Goal: Task Accomplishment & Management: Use online tool/utility

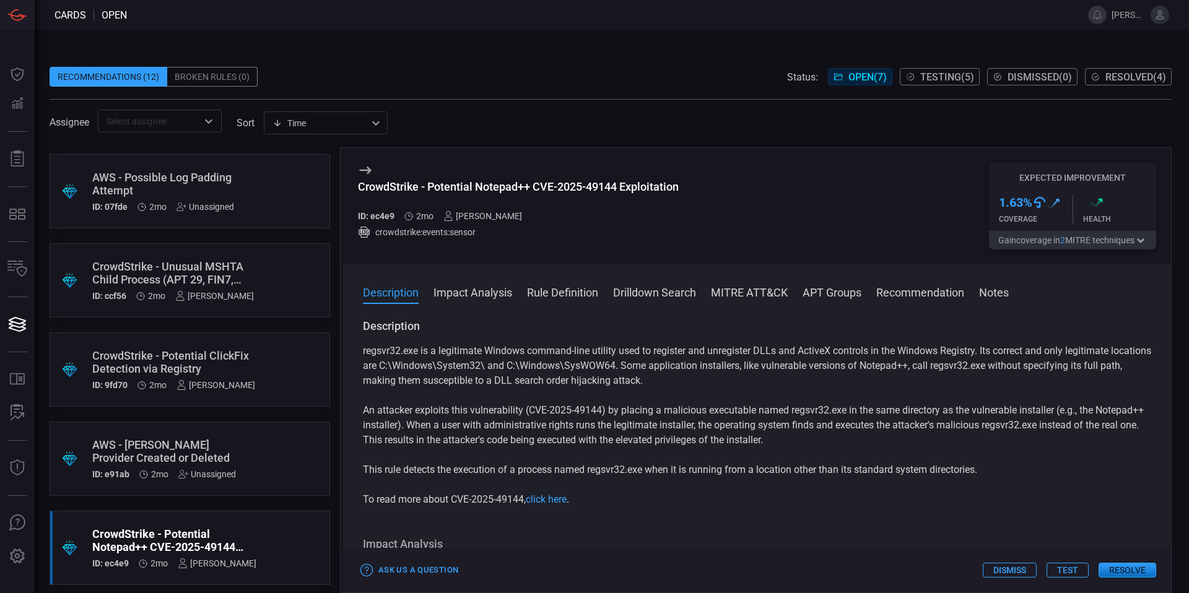
scroll to position [178, 0]
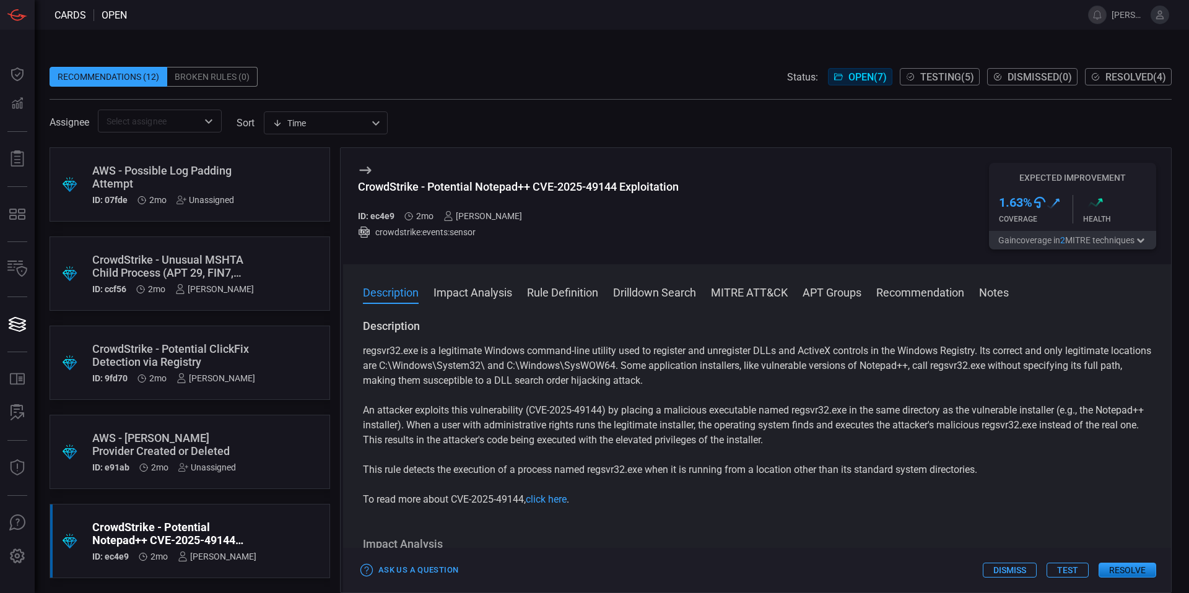
click at [178, 534] on div "CrowdStrike - Potential Notepad++ CVE-2025-49144 Exploitation" at bounding box center [174, 534] width 164 height 26
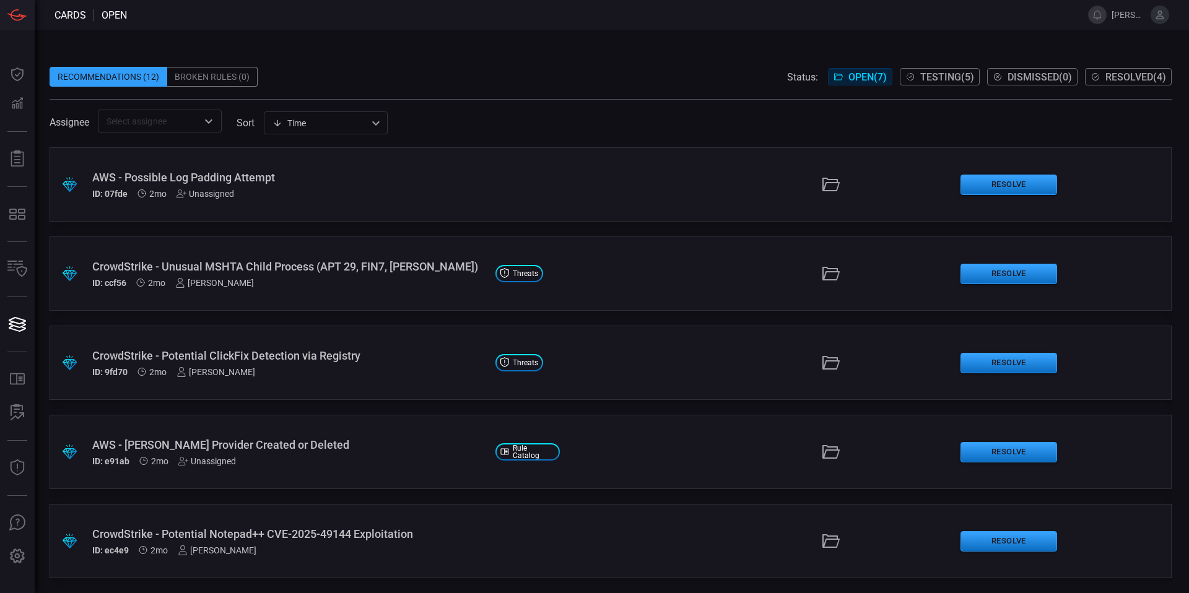
click at [178, 534] on div "CrowdStrike - Potential Notepad++ CVE-2025-49144 Exploitation" at bounding box center [288, 534] width 393 height 13
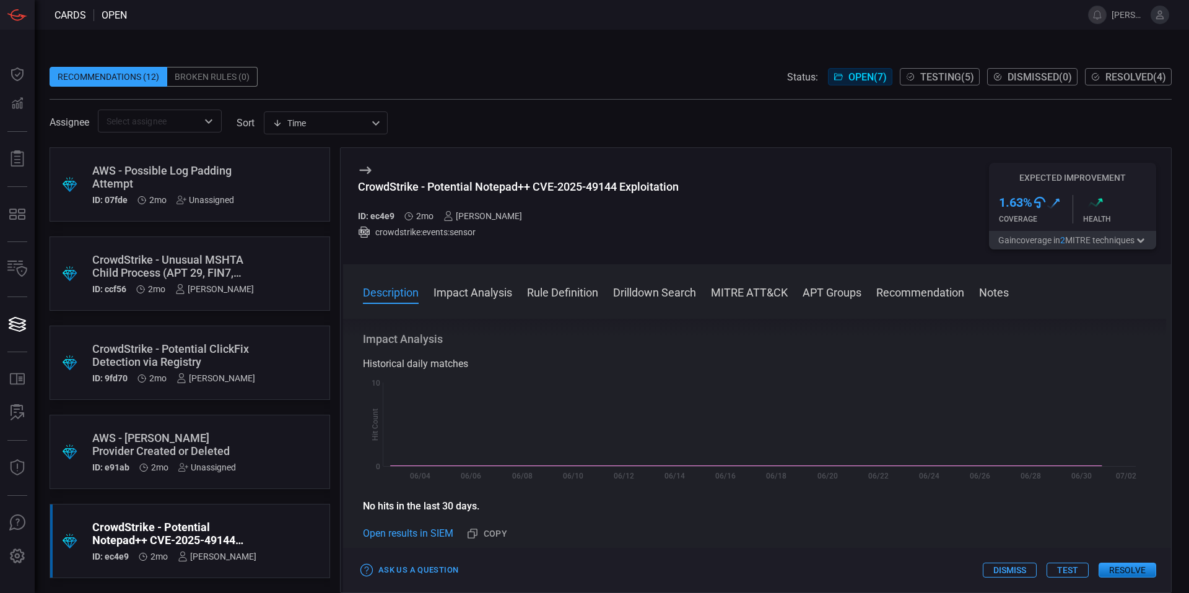
scroll to position [424, 0]
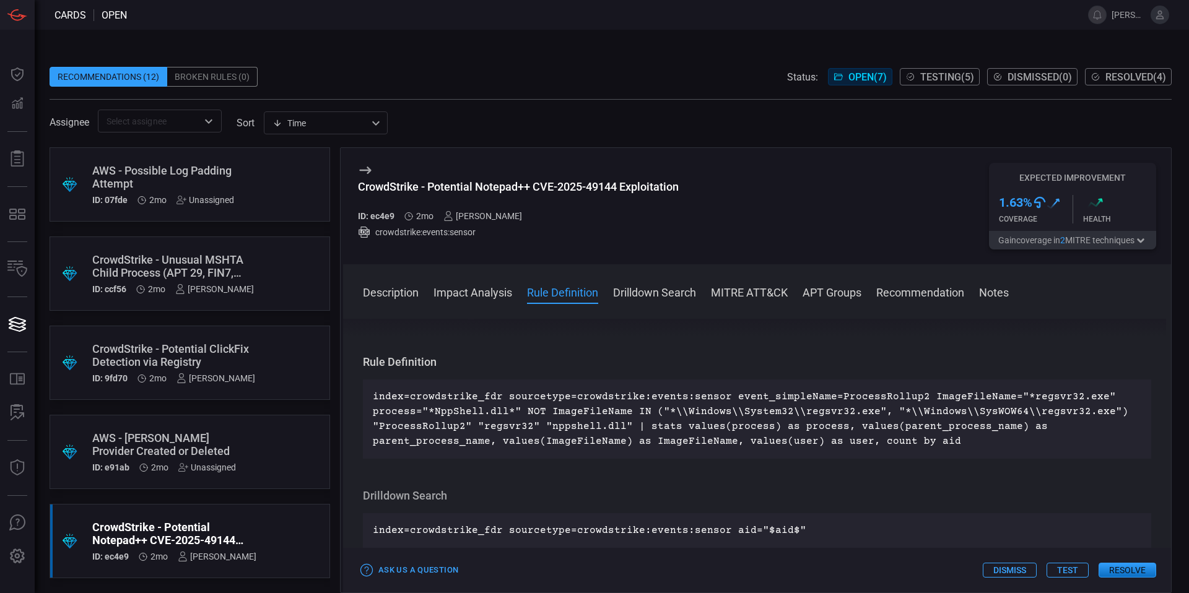
click at [224, 378] on div "[PERSON_NAME]" at bounding box center [215, 378] width 79 height 10
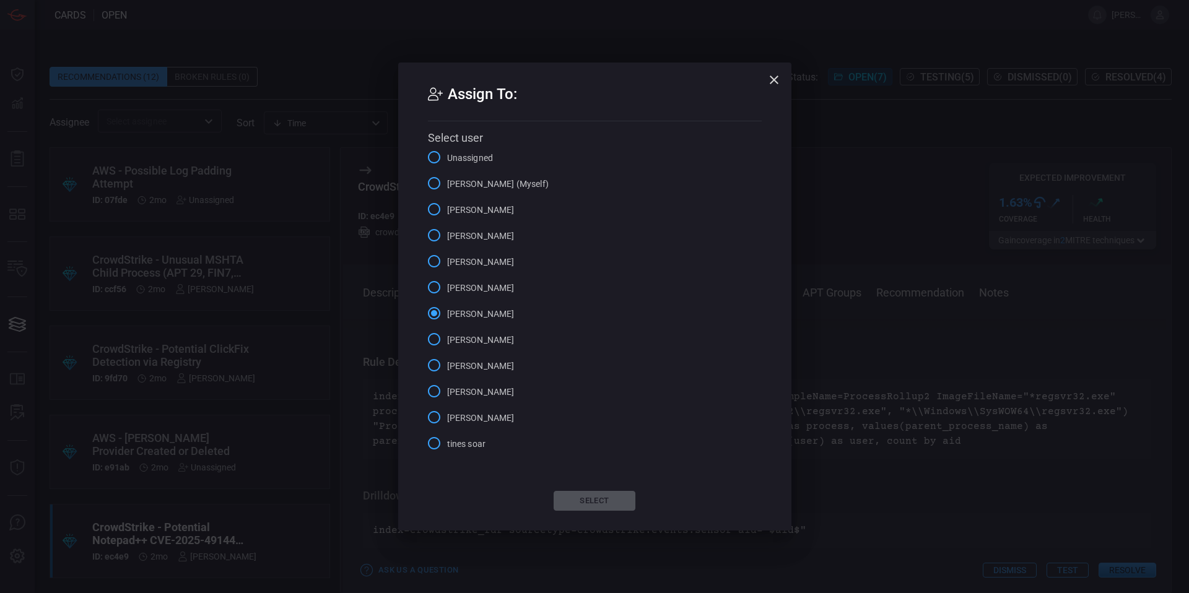
click at [773, 83] on icon "button" at bounding box center [774, 79] width 15 height 15
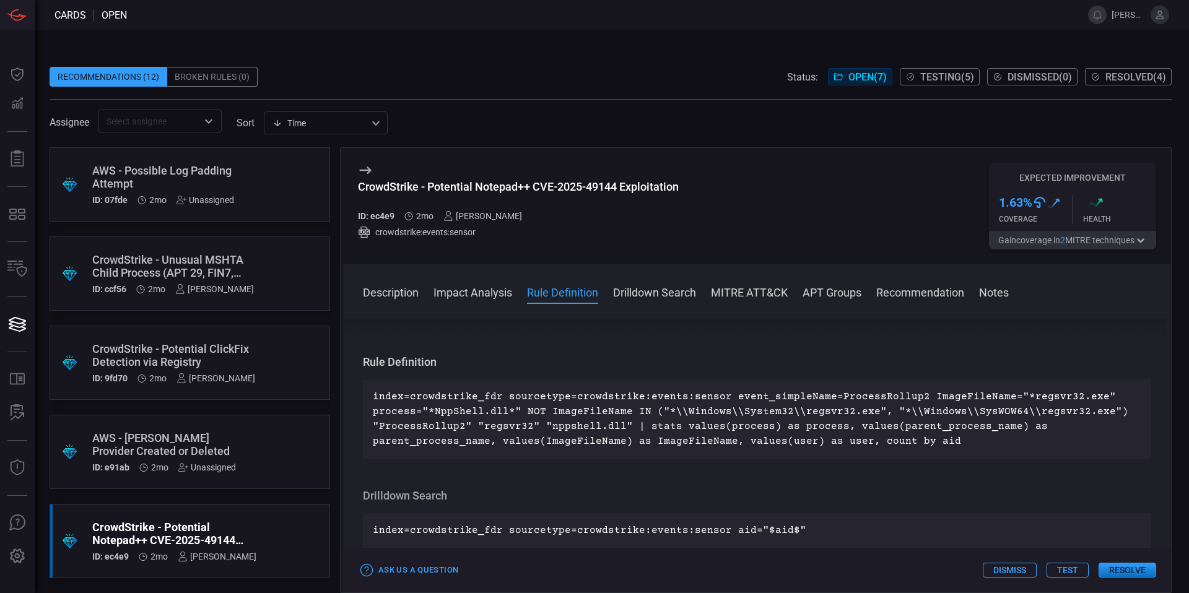
click at [275, 249] on div ".suggested_cards_icon{fill:url(#suggested_cards_icon);} CrowdStrike - Unusual M…" at bounding box center [190, 274] width 280 height 74
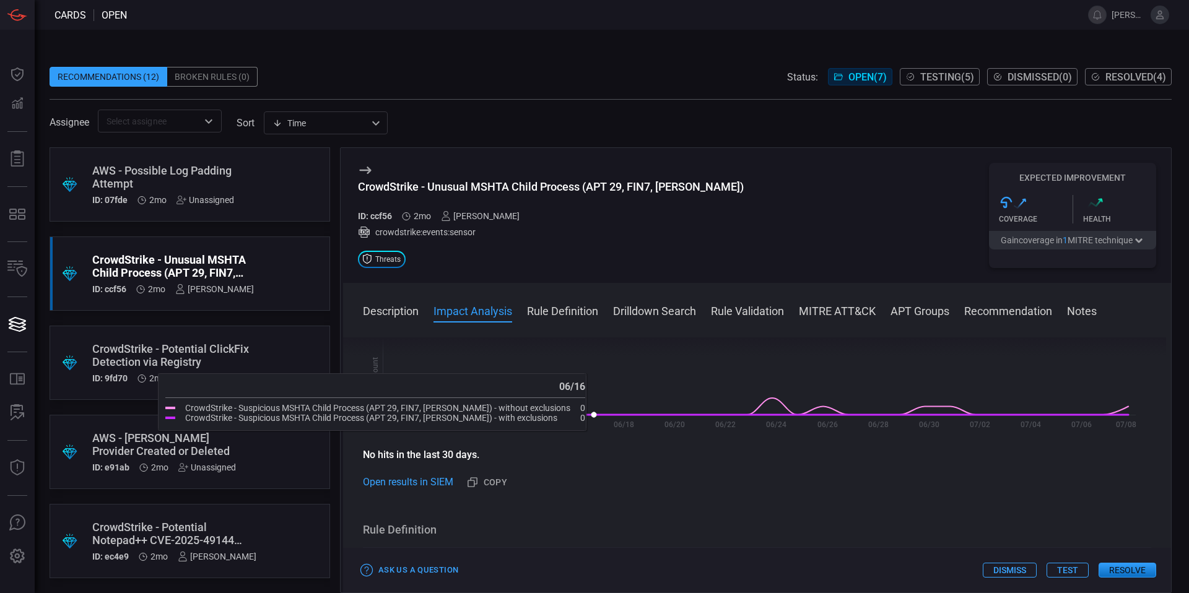
scroll to position [231, 0]
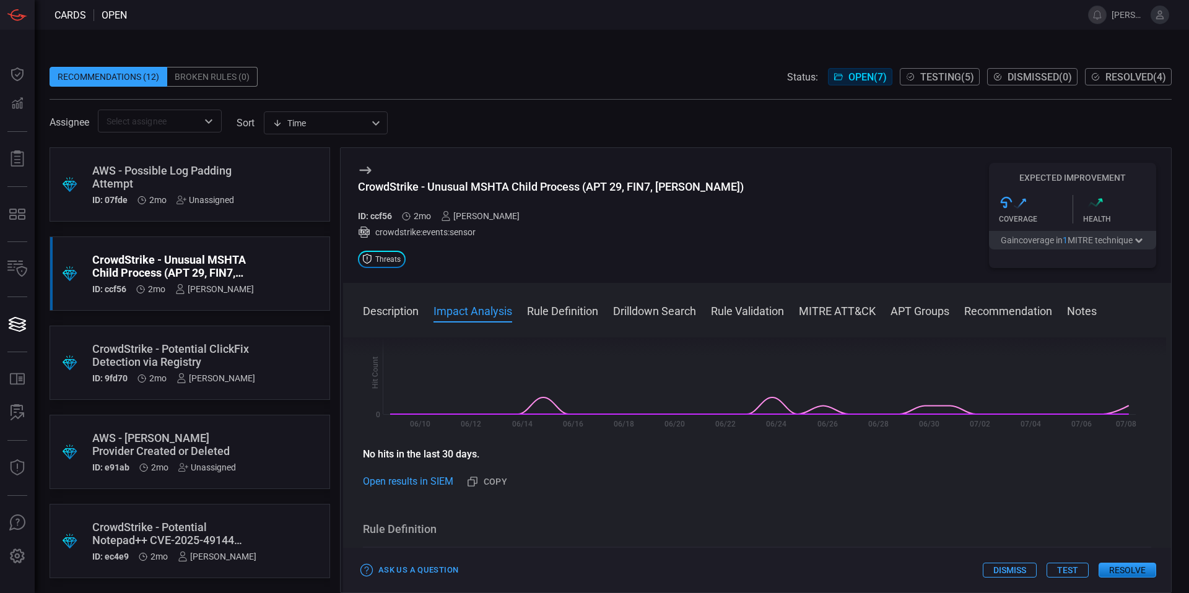
click at [253, 545] on div "CrowdStrike - Potential Notepad++ CVE-2025-49144 Exploitation" at bounding box center [174, 534] width 164 height 26
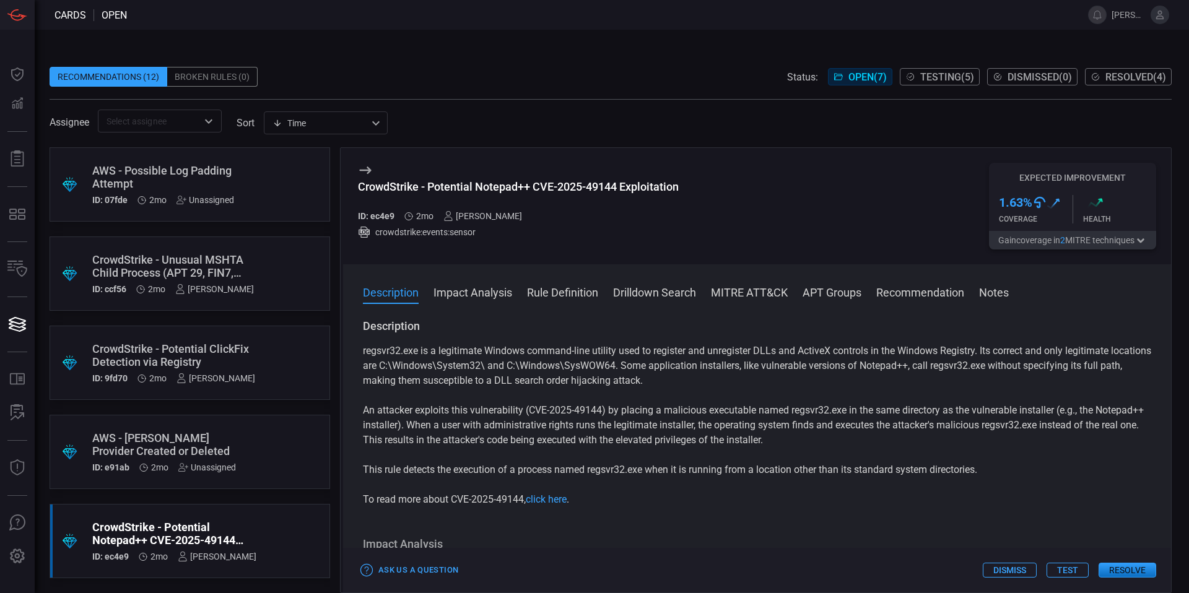
click at [149, 451] on div "AWS - [PERSON_NAME] Provider Created or Deleted" at bounding box center [166, 445] width 148 height 26
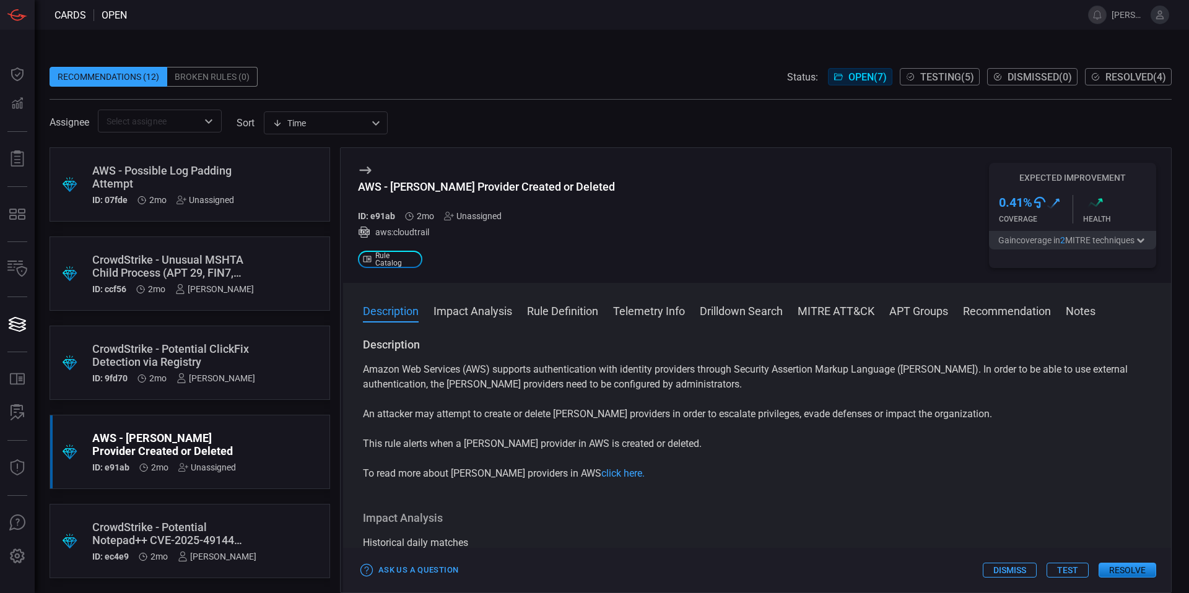
click at [188, 347] on div "CrowdStrike - Potential ClickFix Detection via Registry" at bounding box center [173, 355] width 163 height 26
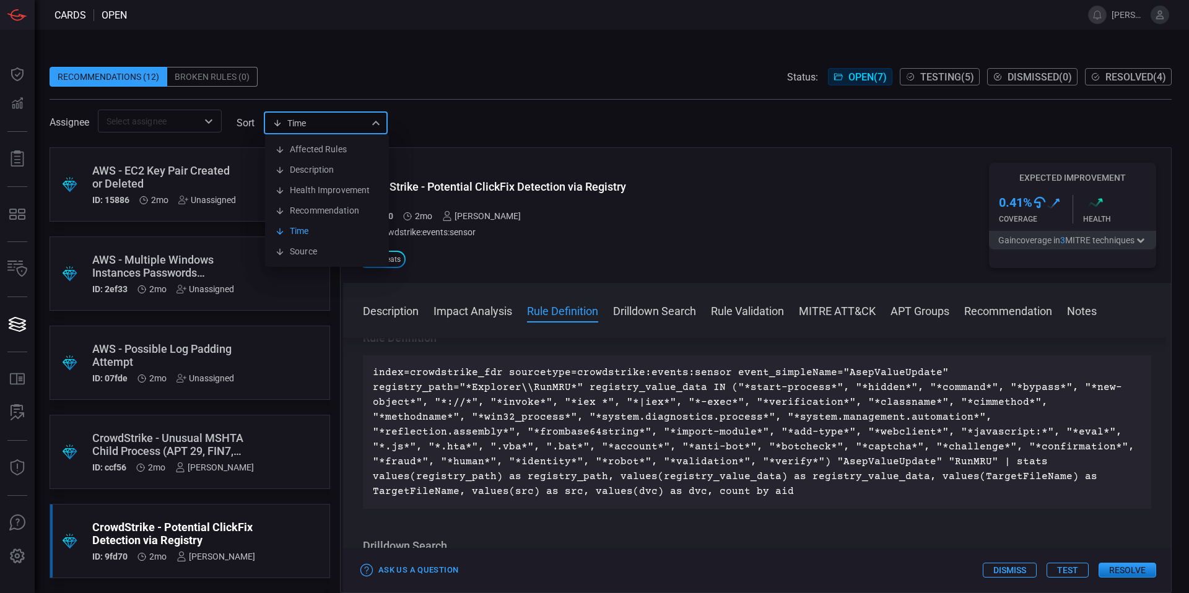
click at [311, 129] on div "Time visibleUpdateTime Affected Rules Description Health Improvement Recommenda…" at bounding box center [326, 122] width 124 height 23
click at [420, 114] on div at bounding box center [594, 296] width 1189 height 593
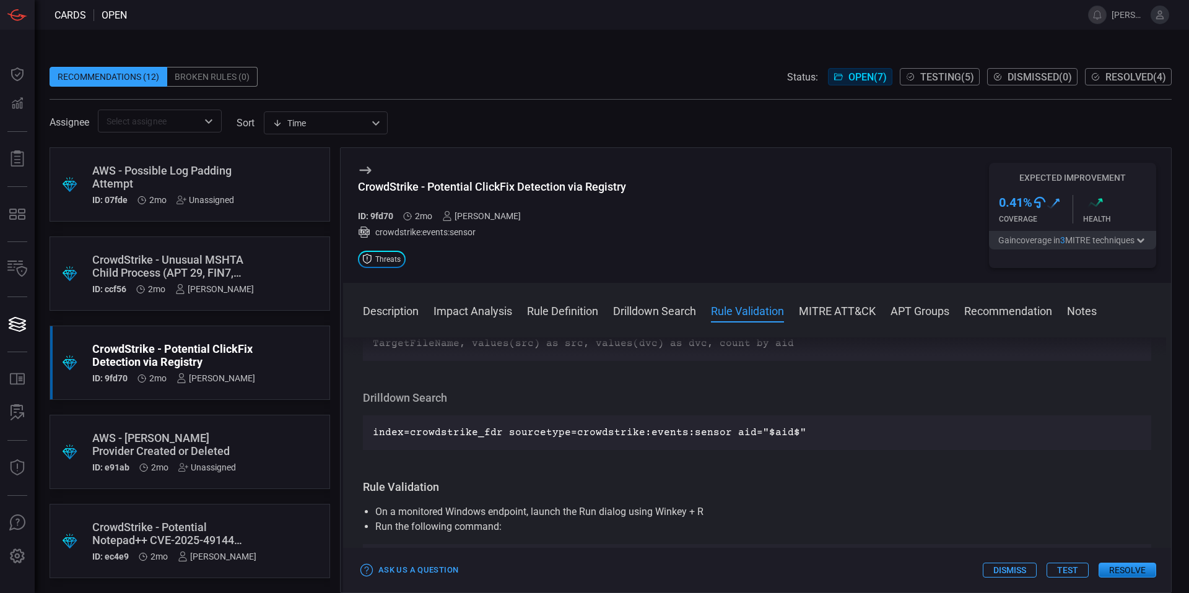
scroll to position [708, 0]
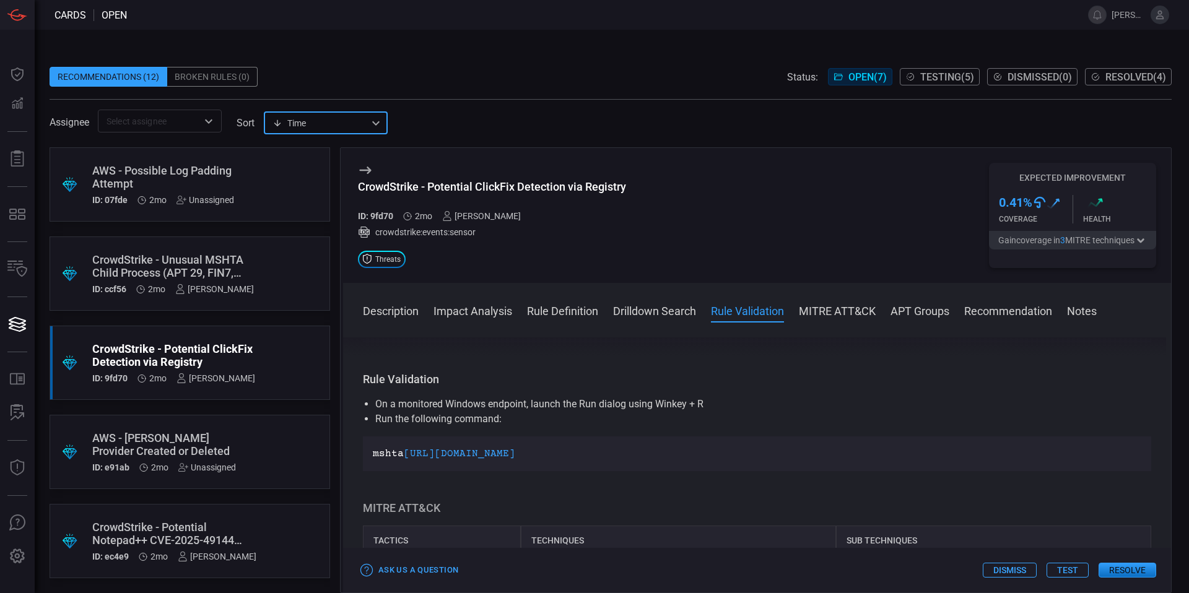
click at [216, 533] on div "CrowdStrike - Potential Notepad++ CVE-2025-49144 Exploitation" at bounding box center [174, 534] width 164 height 26
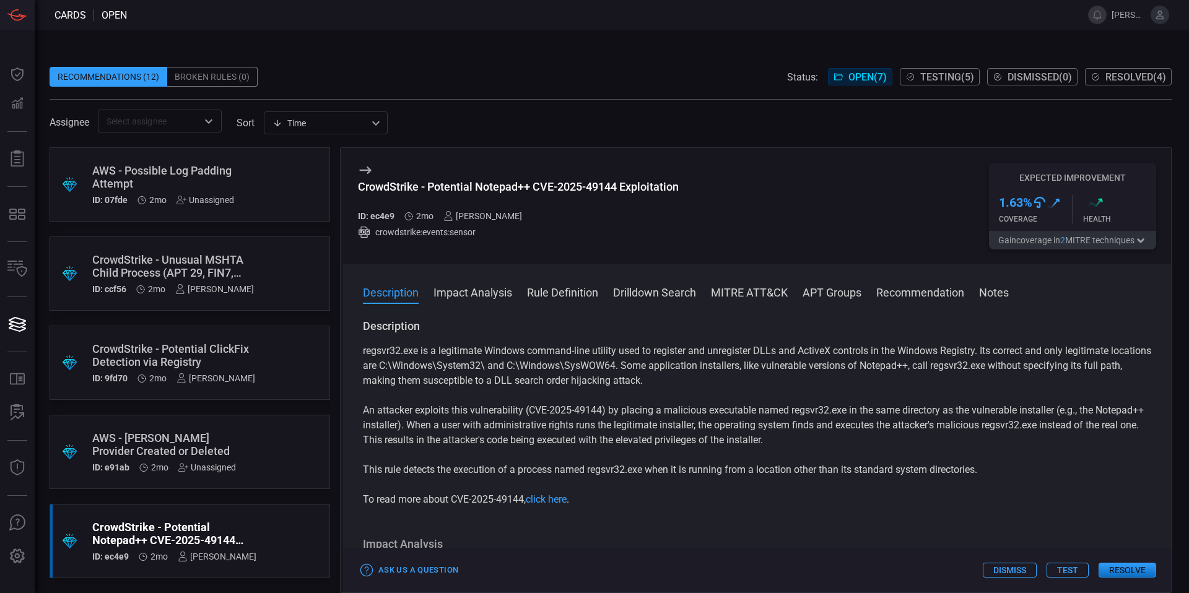
click at [214, 272] on div "CrowdStrike - Unusual MSHTA Child Process (APT 29, FIN7, [PERSON_NAME])" at bounding box center [173, 266] width 162 height 26
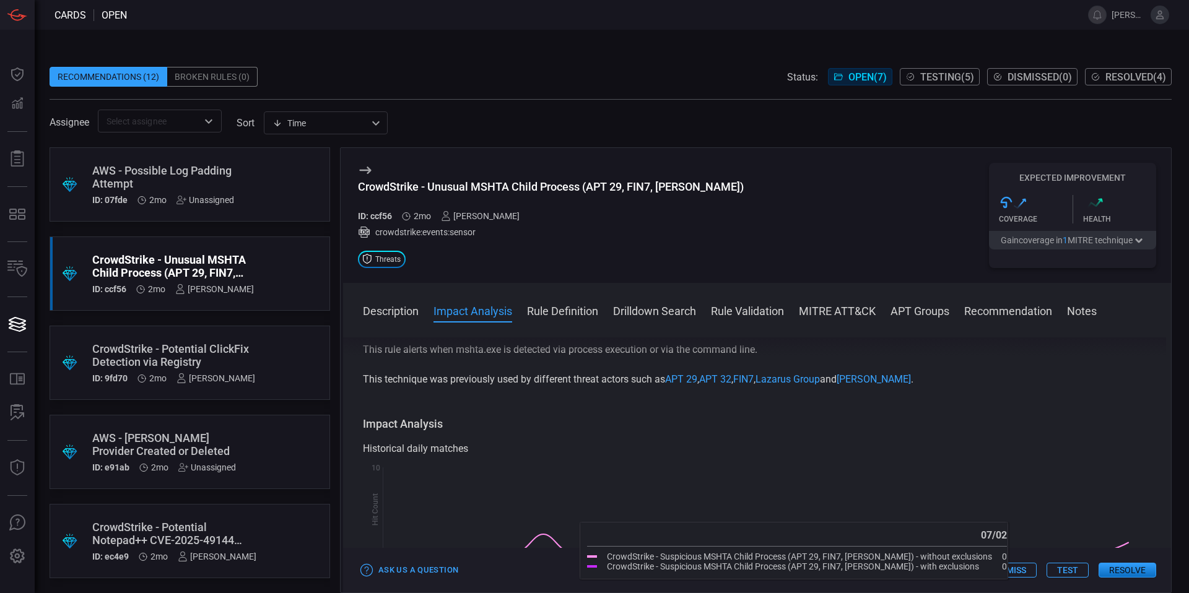
scroll to position [101, 0]
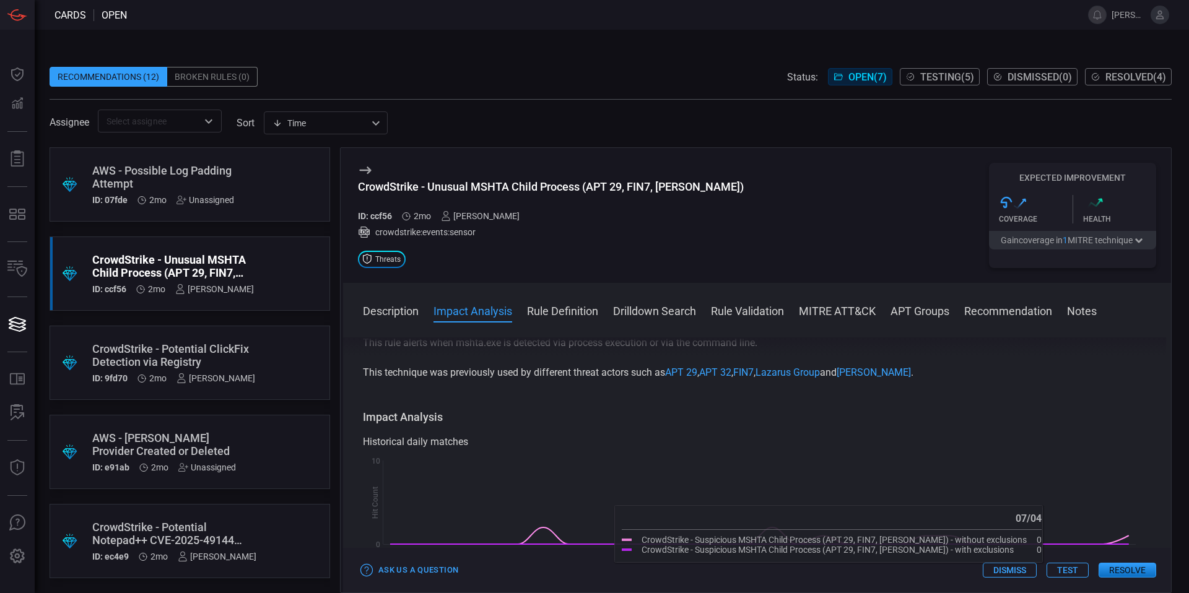
click at [1072, 568] on button "Test" at bounding box center [1067, 570] width 42 height 15
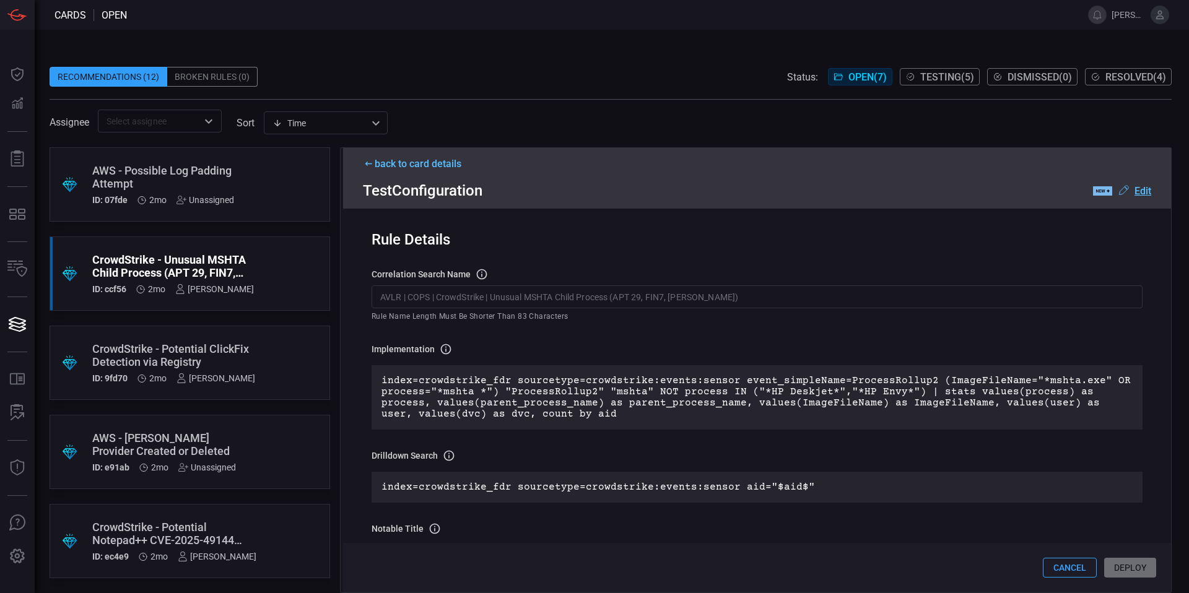
scroll to position [3, 0]
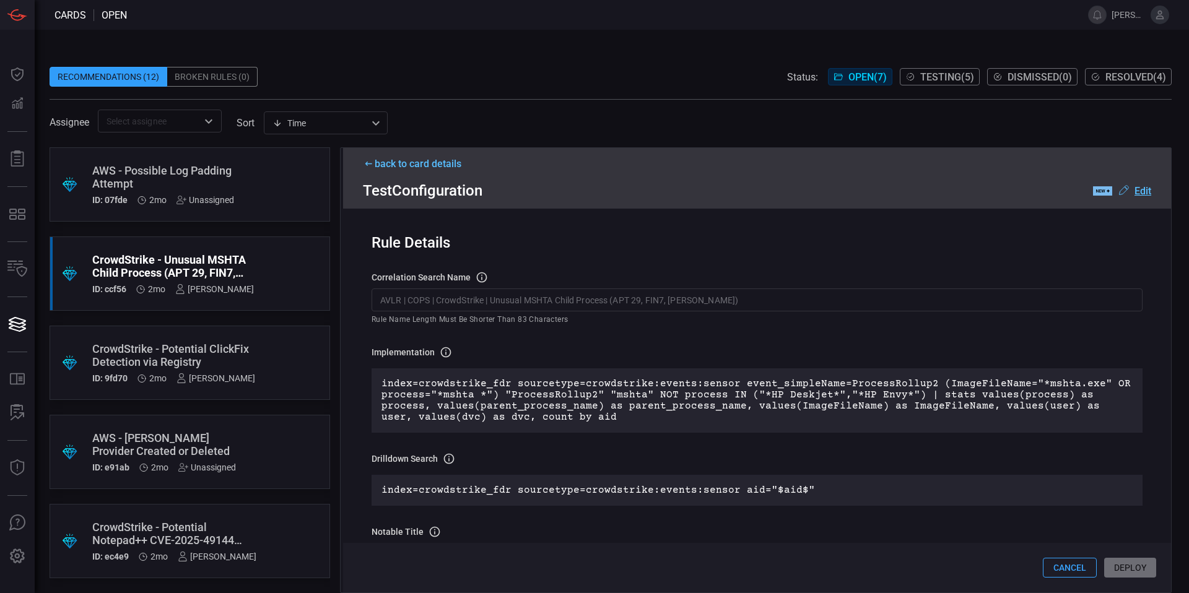
click at [196, 526] on div "CrowdStrike - Potential Notepad++ CVE-2025-49144 Exploitation" at bounding box center [174, 534] width 164 height 26
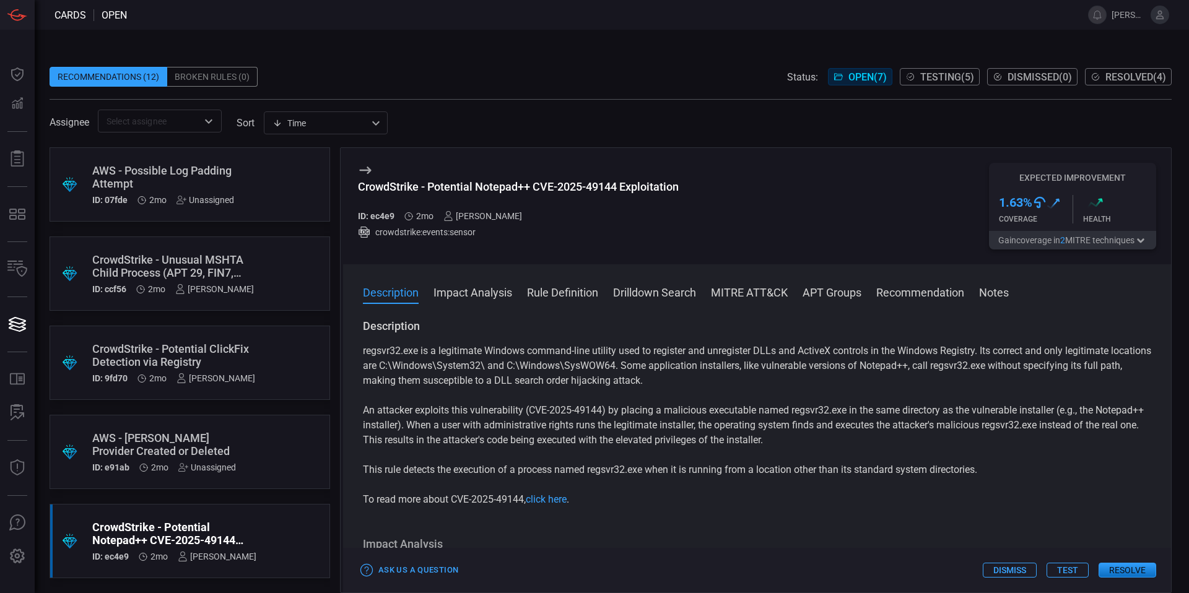
click at [1064, 574] on button "Test" at bounding box center [1067, 570] width 42 height 15
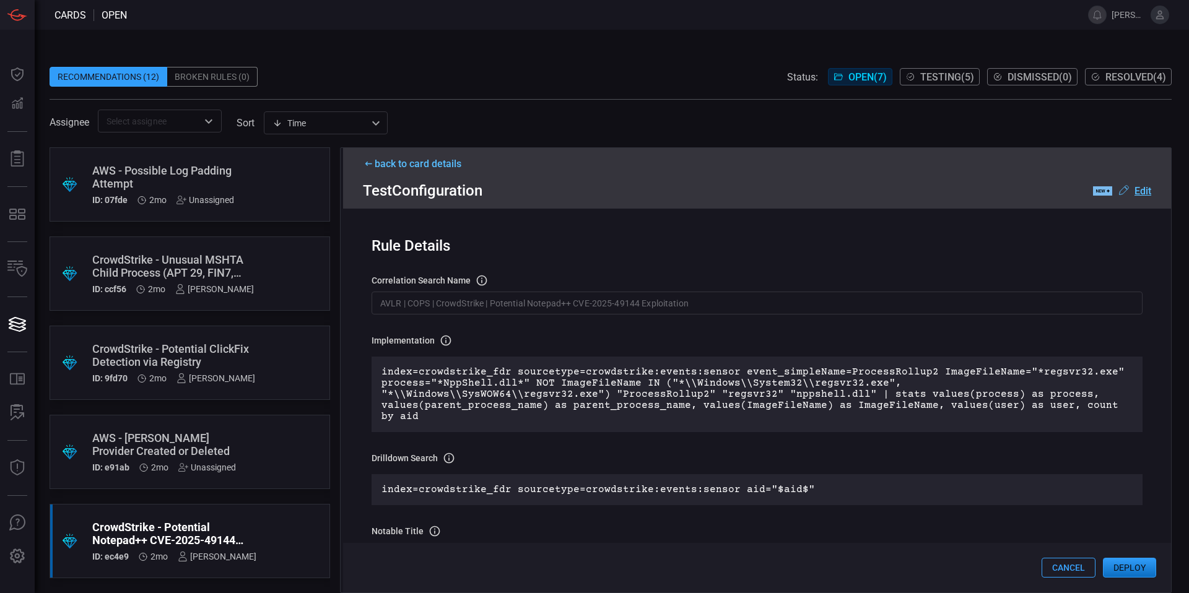
click at [630, 380] on p "index=crowdstrike_fdr sourcetype=crowdstrike:events:sensor event_simpleName=Pro…" at bounding box center [756, 395] width 751 height 56
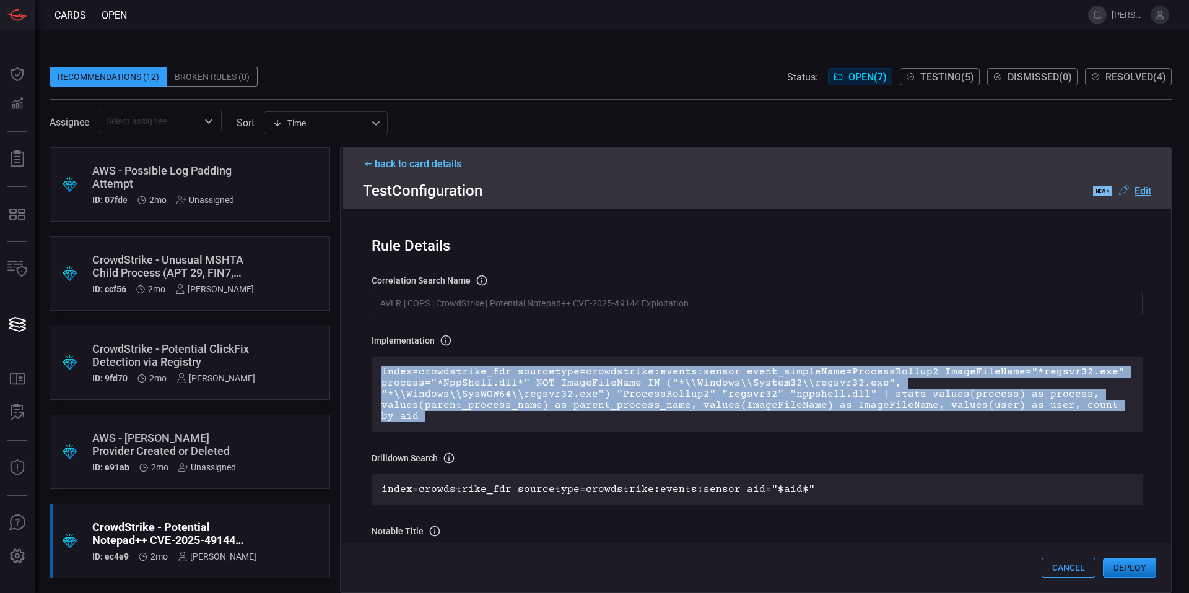
click at [630, 380] on p "index=crowdstrike_fdr sourcetype=crowdstrike:events:sensor event_simpleName=Pro…" at bounding box center [756, 395] width 751 height 56
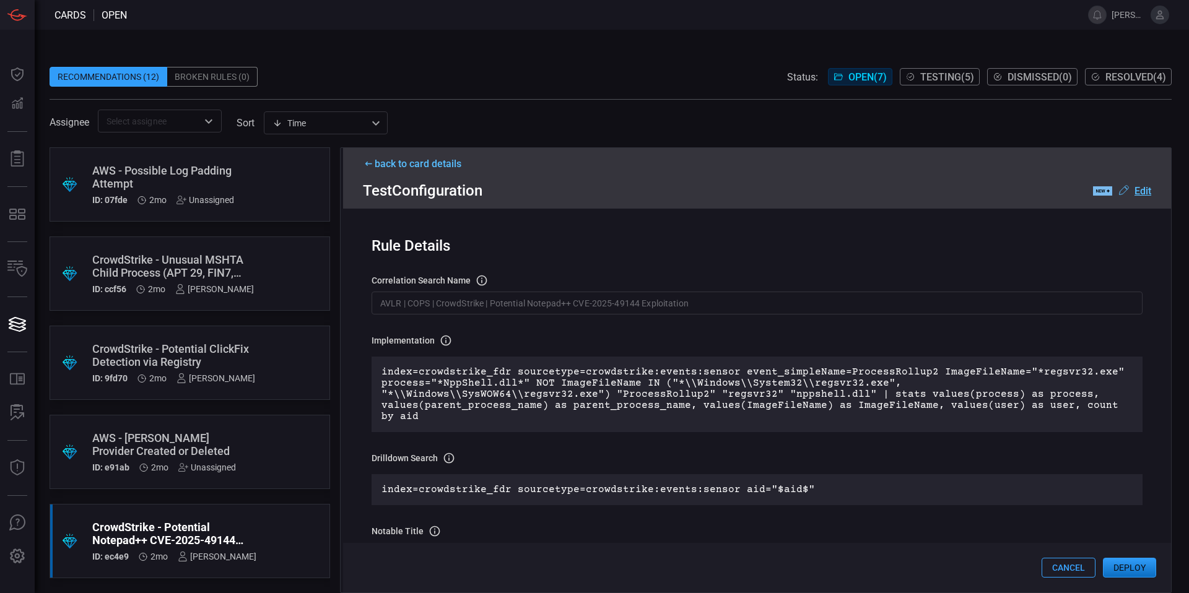
click at [836, 368] on p "index=crowdstrike_fdr sourcetype=crowdstrike:events:sensor event_simpleName=Pro…" at bounding box center [756, 395] width 751 height 56
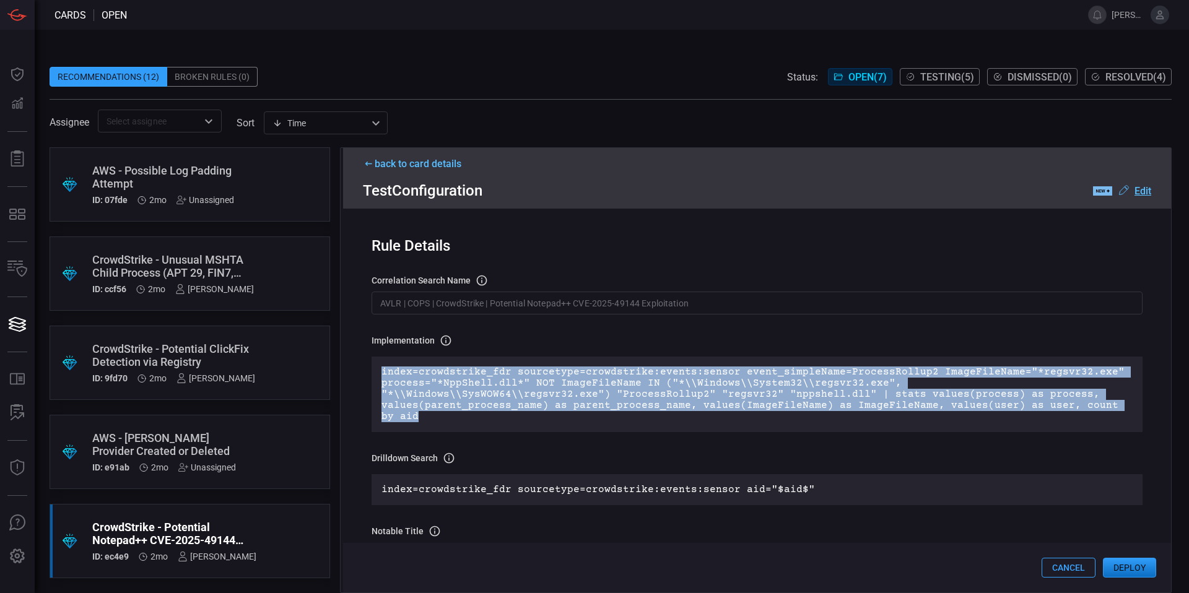
drag, startPoint x: 966, startPoint y: 409, endPoint x: 728, endPoint y: 365, distance: 242.3
click at [728, 365] on div "index=crowdstrike_fdr sourcetype=crowdstrike:events:sensor event_simpleName=Pro…" at bounding box center [756, 395] width 771 height 76
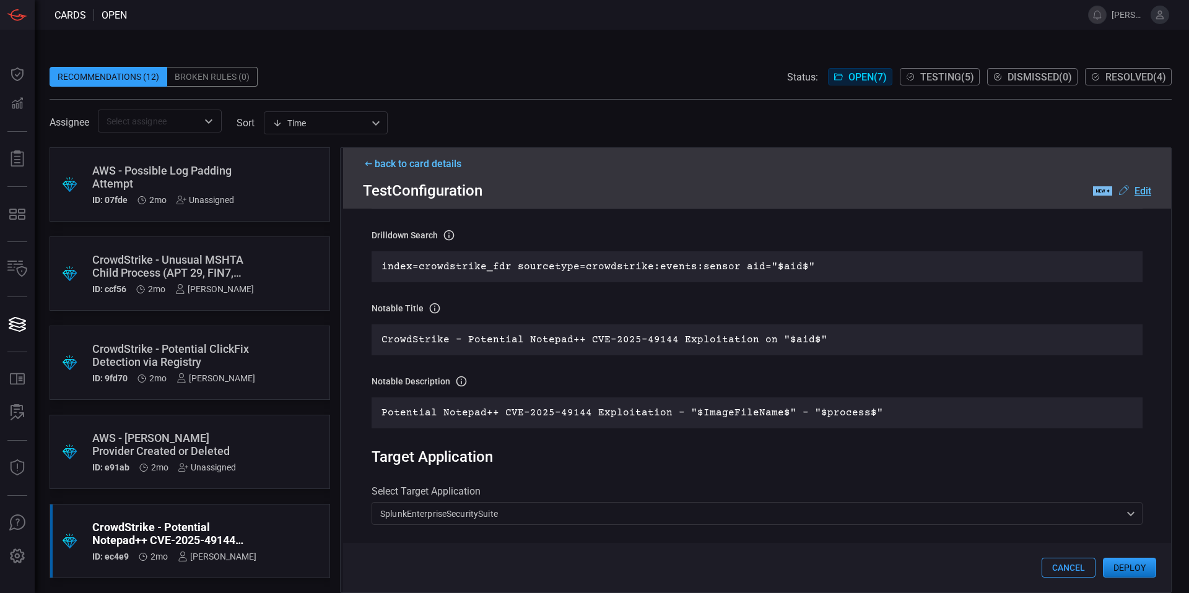
scroll to position [108, 0]
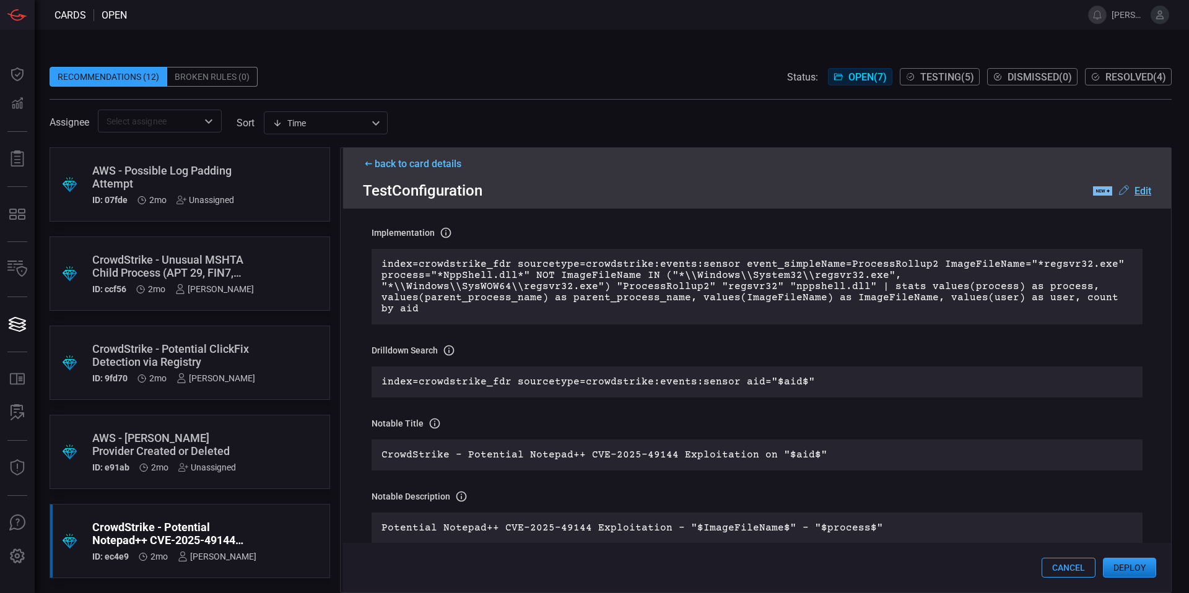
click at [1143, 191] on u "Edit" at bounding box center [1142, 191] width 17 height 12
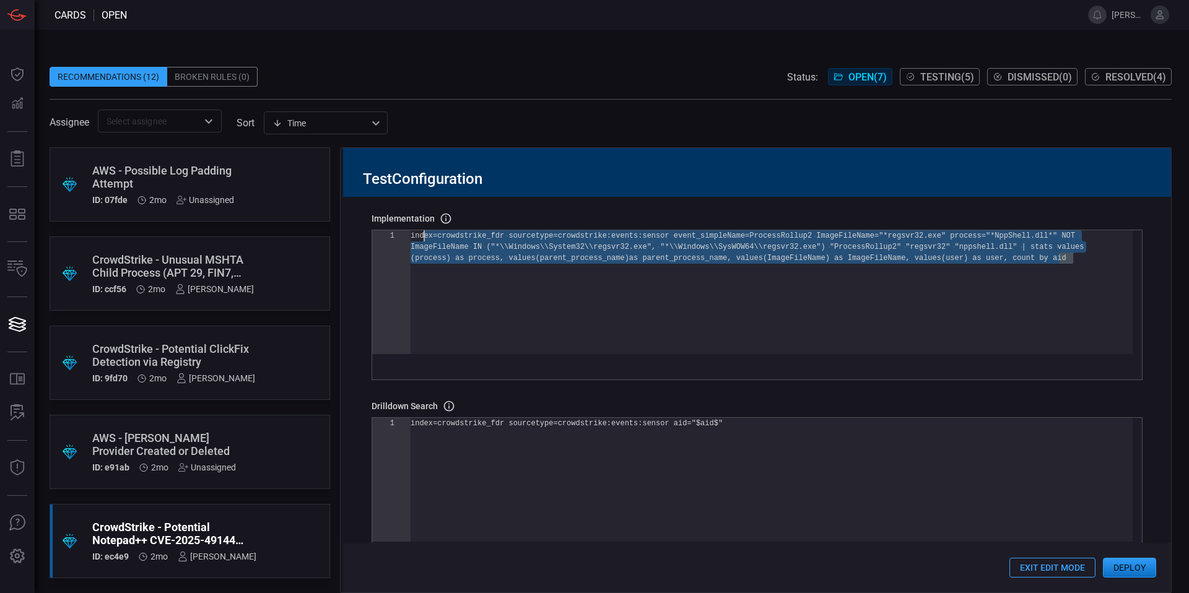
scroll to position [0, 0]
drag, startPoint x: 1087, startPoint y: 261, endPoint x: 391, endPoint y: 241, distance: 696.2
click at [411, 241] on div "index=crowdstrike_fdr sourcetype=crowdstrike:event s:sensor event_simpleName=Pr…" at bounding box center [772, 303] width 722 height 146
type textarea "\\SysWOW64\\regsvr32.exe") | eval asset_hostname=coalesce(asset_hostname, dvc, …"
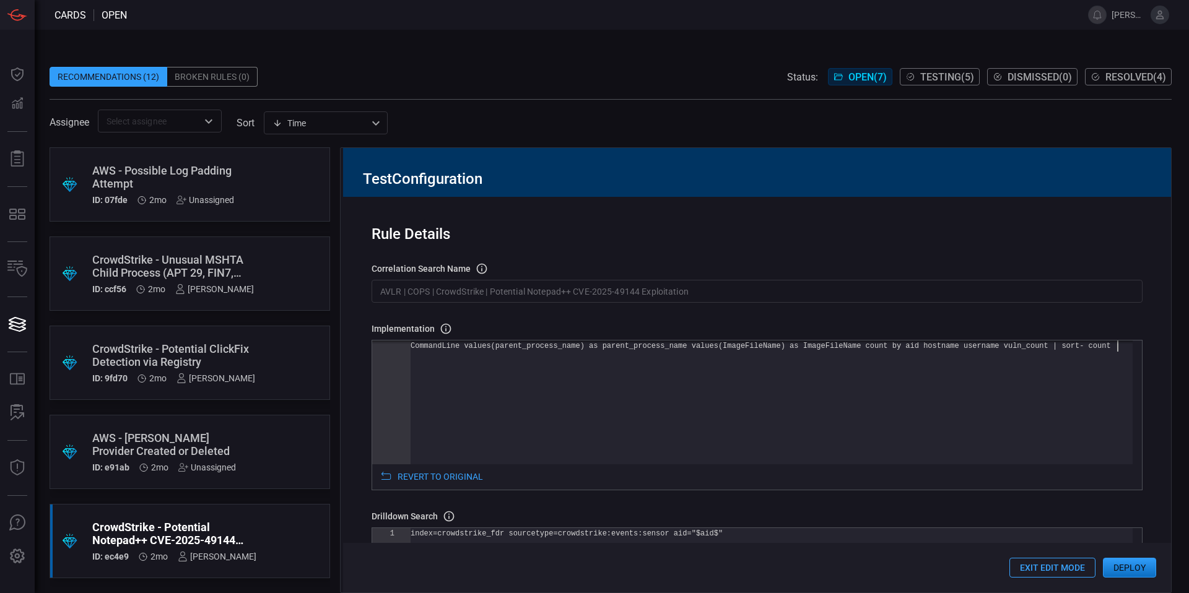
click at [534, 290] on input "AVLR | COPS | CrowdStrike | Potential Notepad++ CVE-2025-49144 Exploitation" at bounding box center [756, 291] width 771 height 23
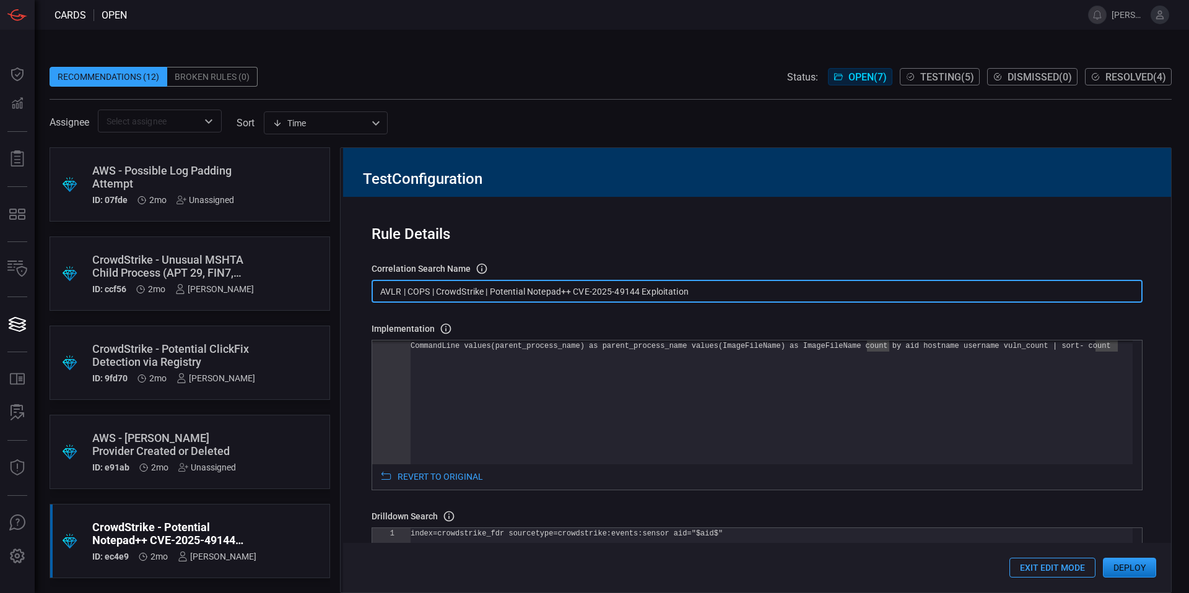
click at [534, 290] on input "AVLR | COPS | CrowdStrike | Potential Notepad++ CVE-2025-49144 Exploitation" at bounding box center [756, 291] width 771 height 23
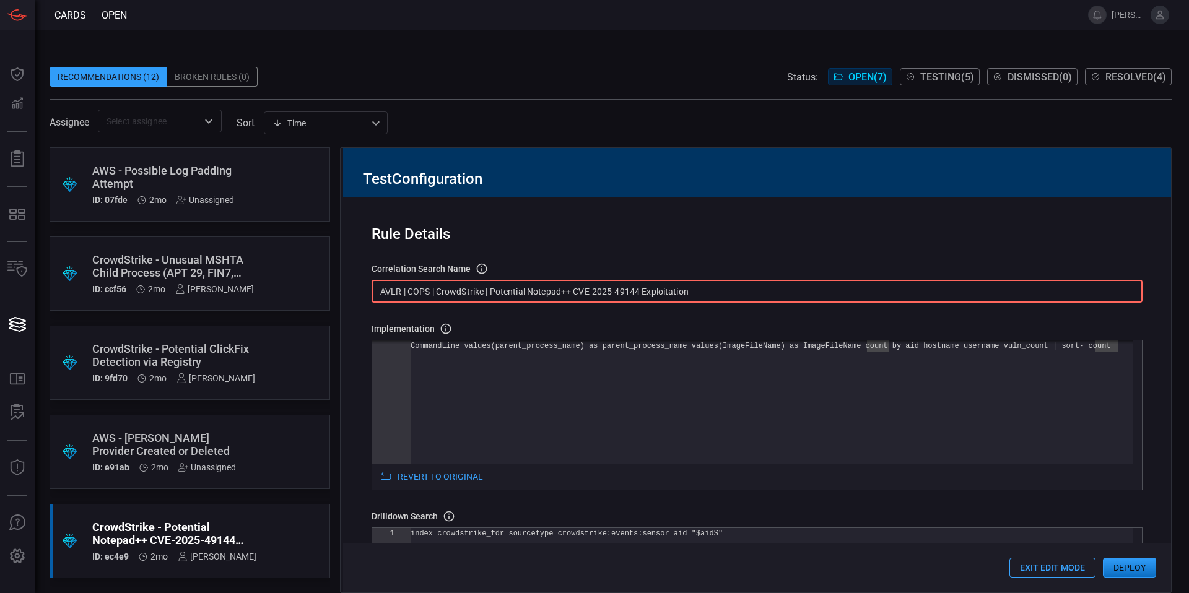
click at [636, 289] on input "AVLR | COPS | CrowdStrike | Potential Notepad++ CVE-2025-49144 Exploitation" at bounding box center [756, 291] width 771 height 23
click at [694, 292] on input "AVLR | COPS | CrowdStrike | Potential Notepad++ CVE-2025-49144 Exploitation" at bounding box center [756, 291] width 771 height 23
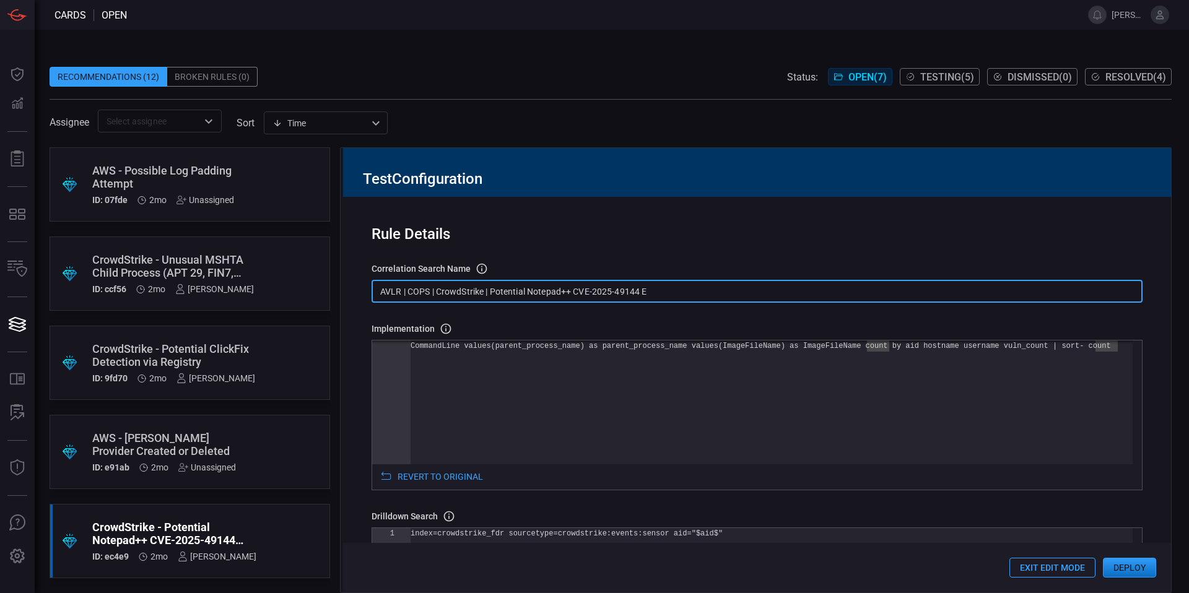
click at [503, 294] on input "AVLR | COPS | CrowdStrike | Potential Notepad++ CVE-2025-49144 E" at bounding box center [756, 291] width 771 height 23
click at [636, 297] on input "AVLR | COPS | CrowdStrike | Notepad++ CVE-2025-49144 E" at bounding box center [756, 291] width 771 height 23
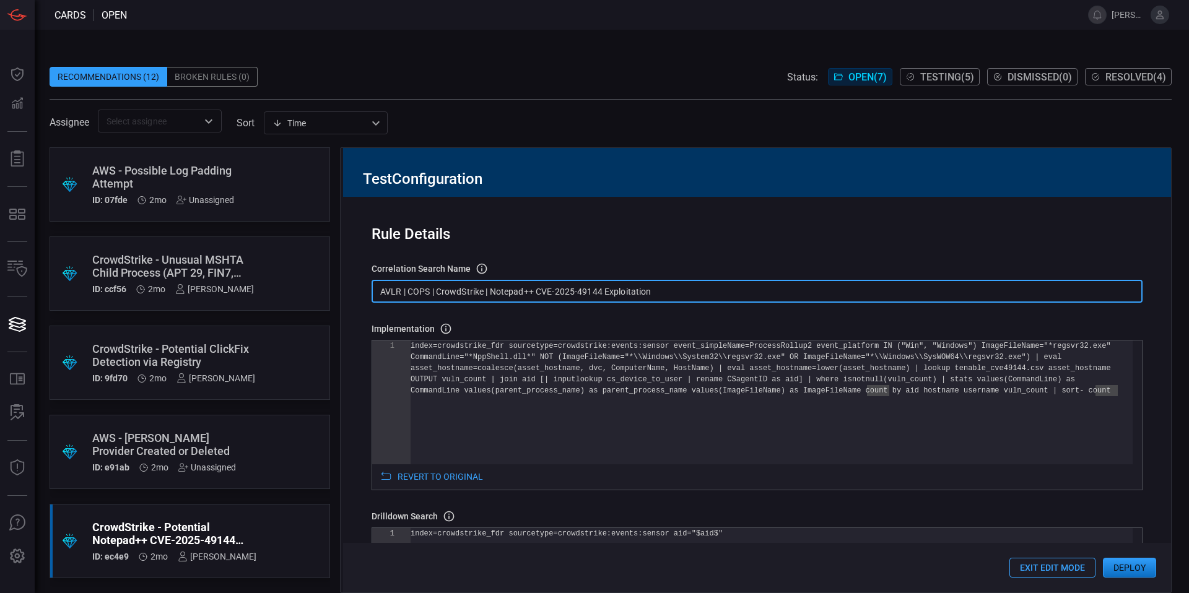
scroll to position [2, 0]
type input "AVLR | COPS | CrowdStrike | Notepad++ CVE-2025-49144 Exploitation"
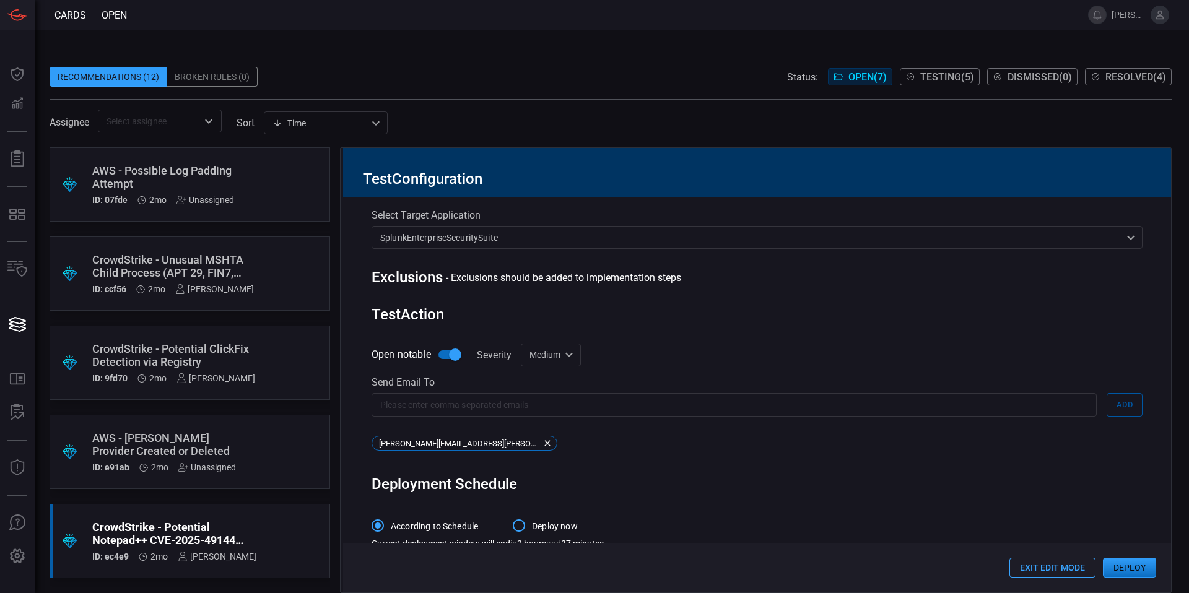
scroll to position [723, 0]
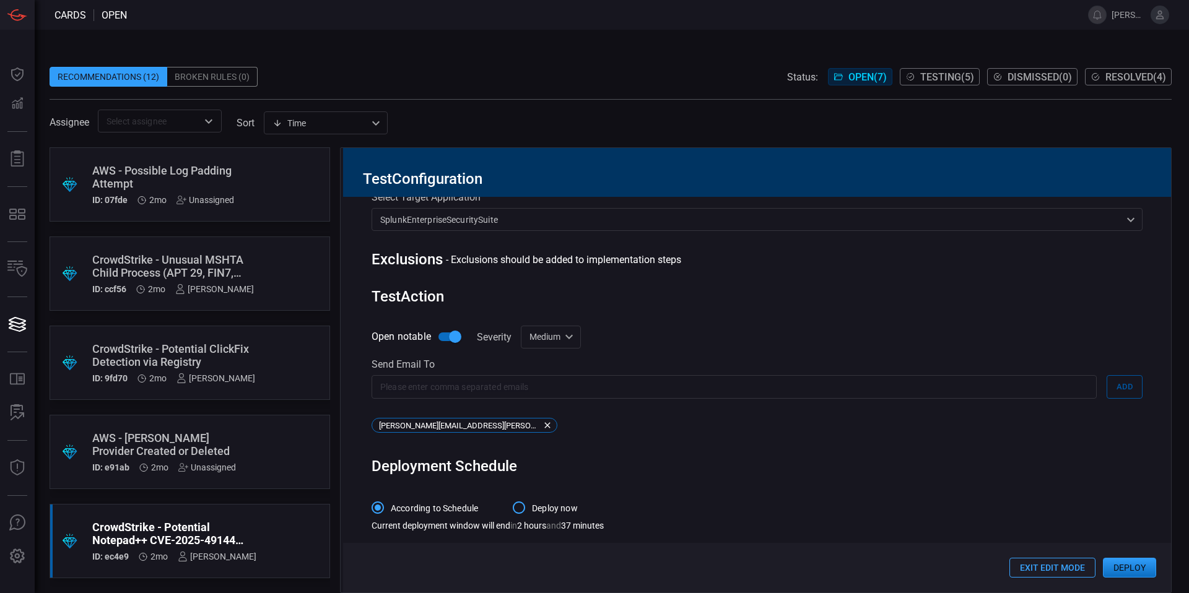
click at [573, 334] on div "Medium medium ​" at bounding box center [551, 337] width 60 height 23
click at [542, 419] on div "High" at bounding box center [534, 425] width 19 height 13
type input "high"
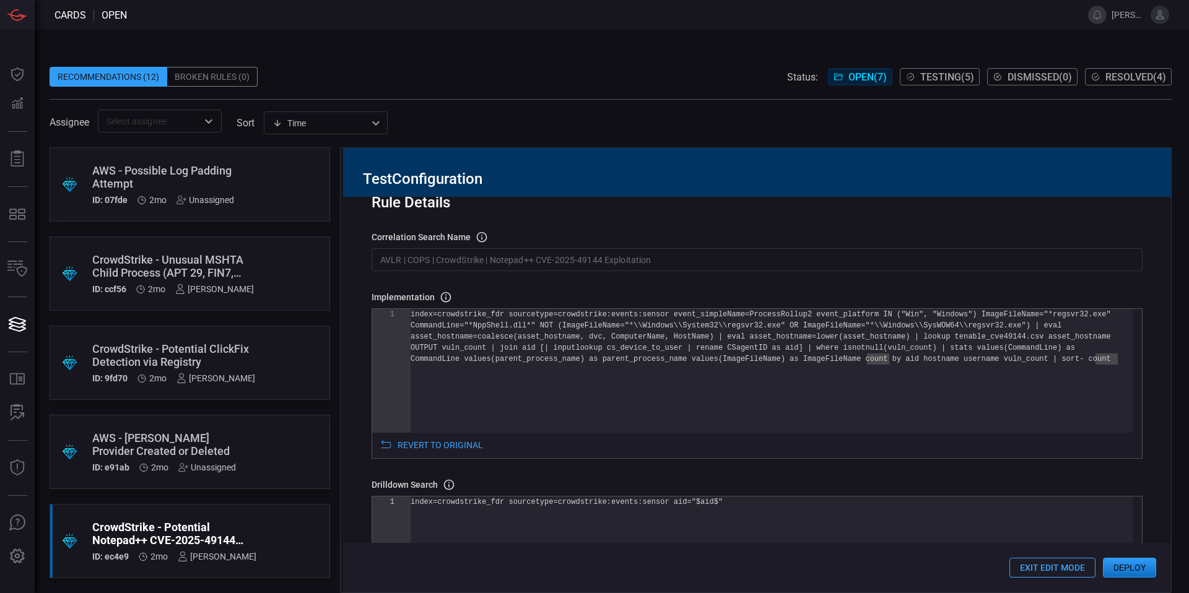
scroll to position [30, 0]
click at [1116, 573] on button "Deploy" at bounding box center [1129, 568] width 53 height 20
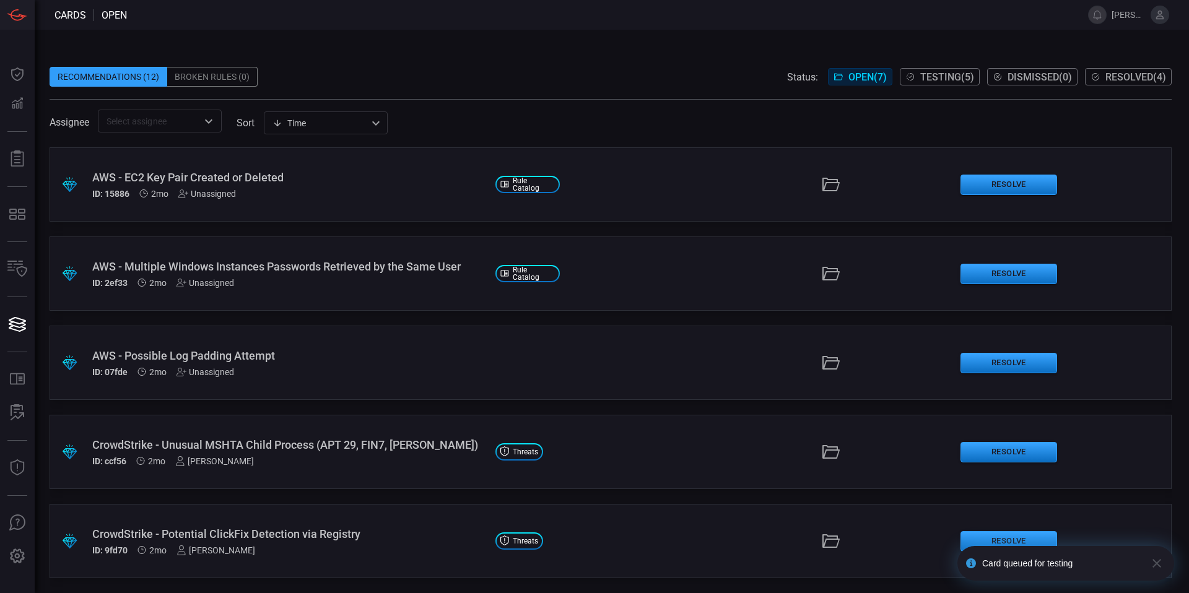
scroll to position [178, 0]
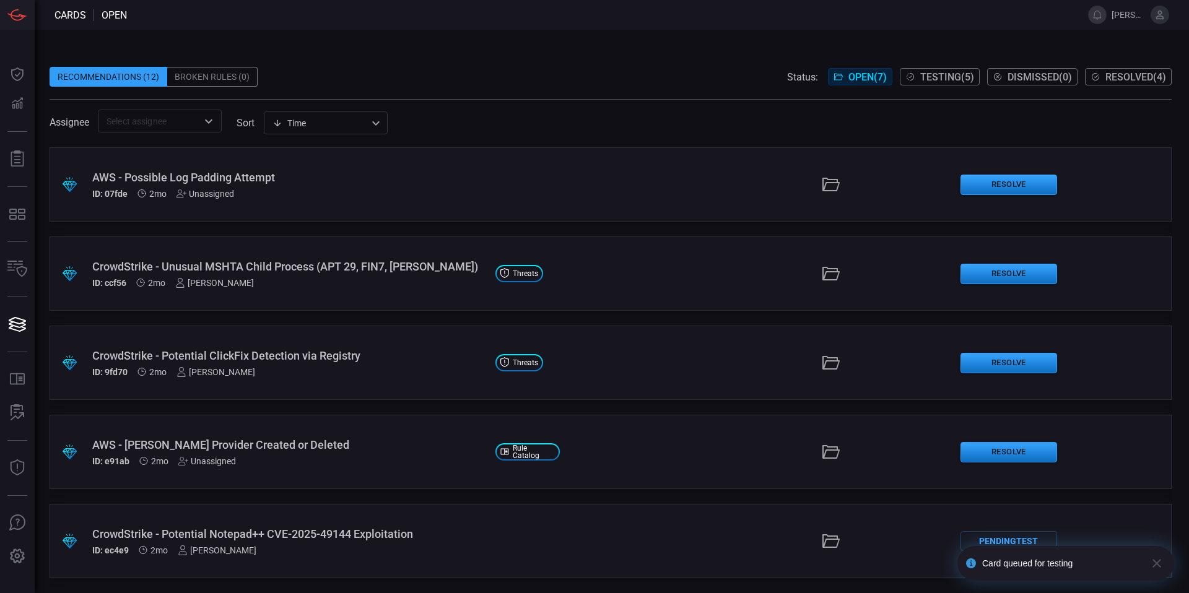
click at [359, 528] on div "CrowdStrike - Potential Notepad++ CVE-2025-49144 Exploitation" at bounding box center [288, 534] width 393 height 13
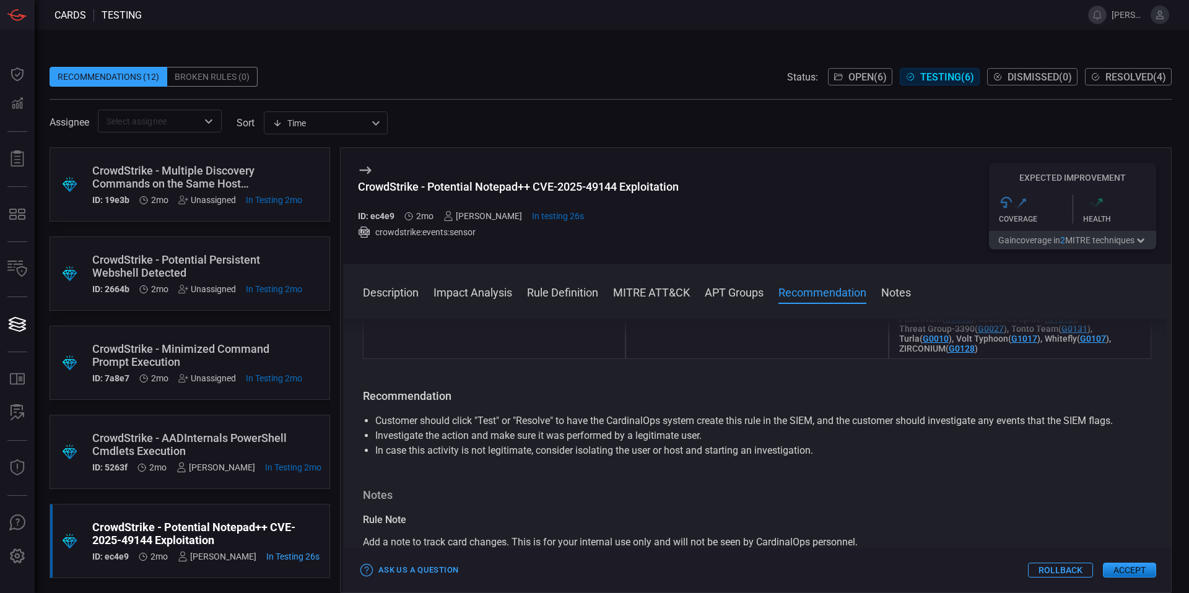
scroll to position [96, 0]
click at [147, 438] on div "CrowdStrike - AADInternals PowerShell Cmdlets Execution" at bounding box center [206, 445] width 229 height 26
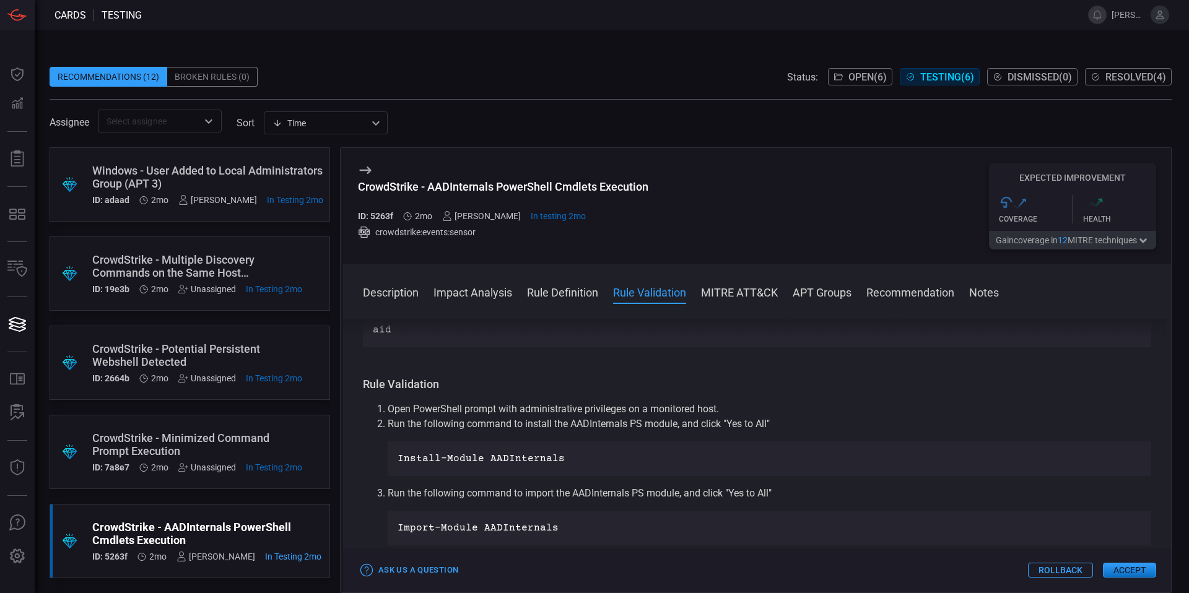
click at [199, 433] on div "CrowdStrike - Minimized Command Prompt Execution" at bounding box center [197, 445] width 210 height 26
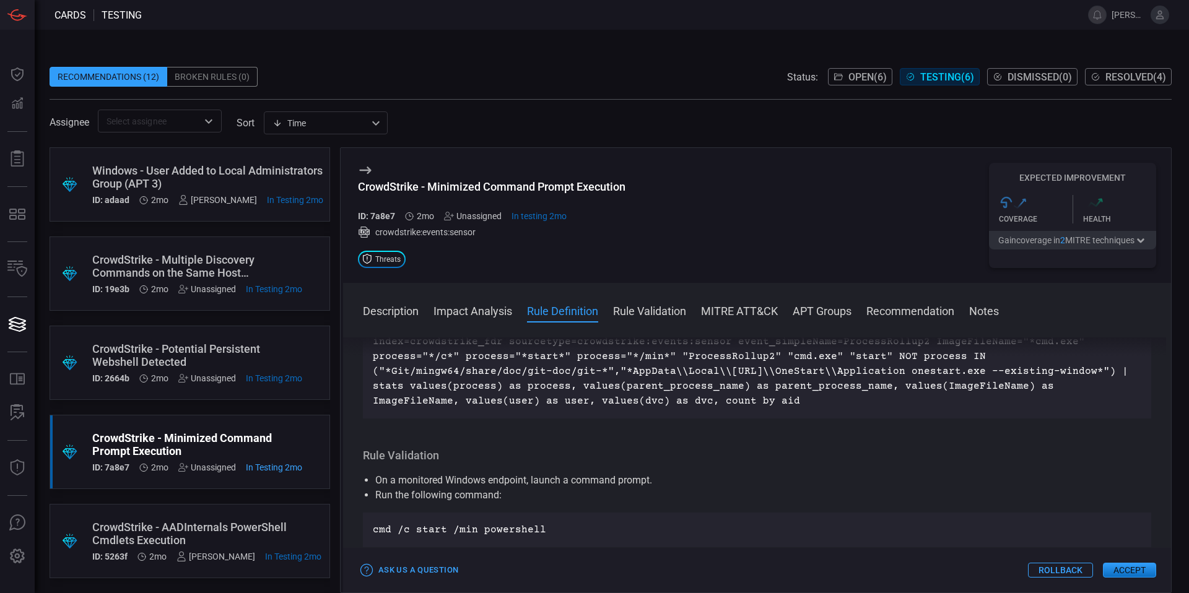
scroll to position [381, 0]
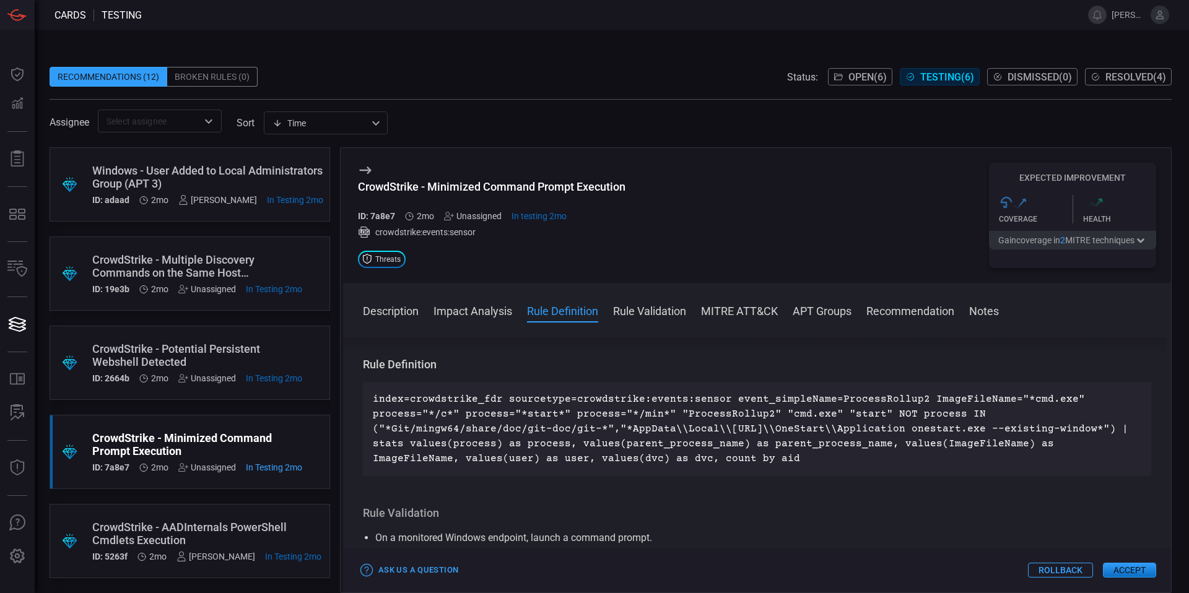
click at [207, 253] on div "CrowdStrike - Multiple Discovery Commands on the Same Host ([PERSON_NAME], GALL…" at bounding box center [197, 266] width 210 height 26
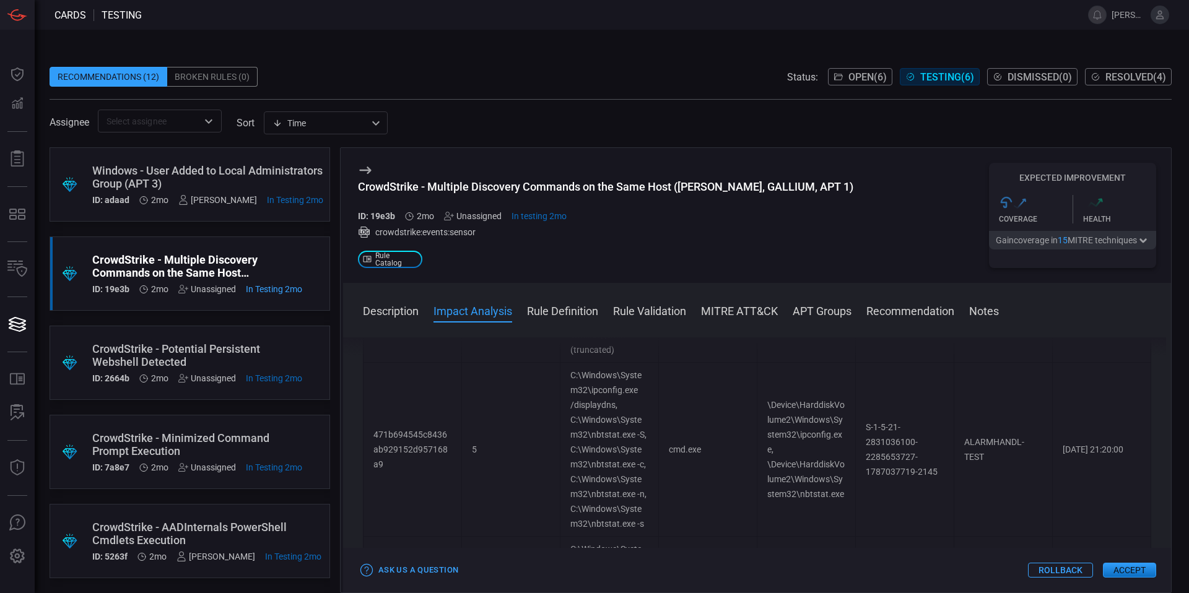
scroll to position [2404, 0]
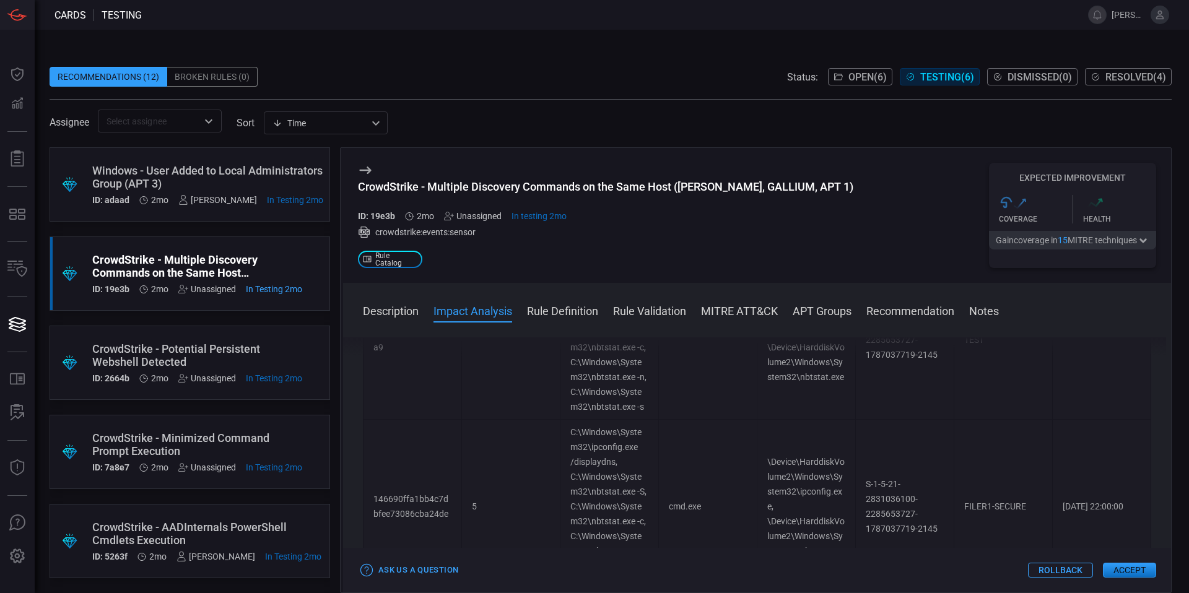
click at [234, 445] on div "CrowdStrike - Minimized Command Prompt Execution" at bounding box center [197, 445] width 210 height 26
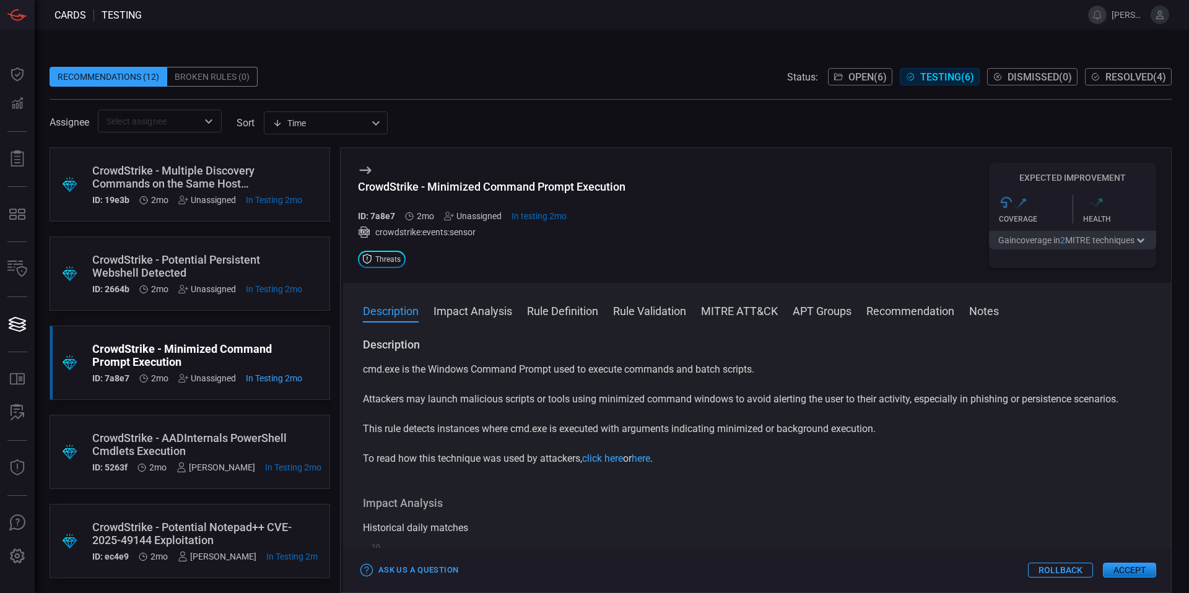
click at [241, 438] on div "CrowdStrike - AADInternals PowerShell Cmdlets Execution" at bounding box center [206, 445] width 229 height 26
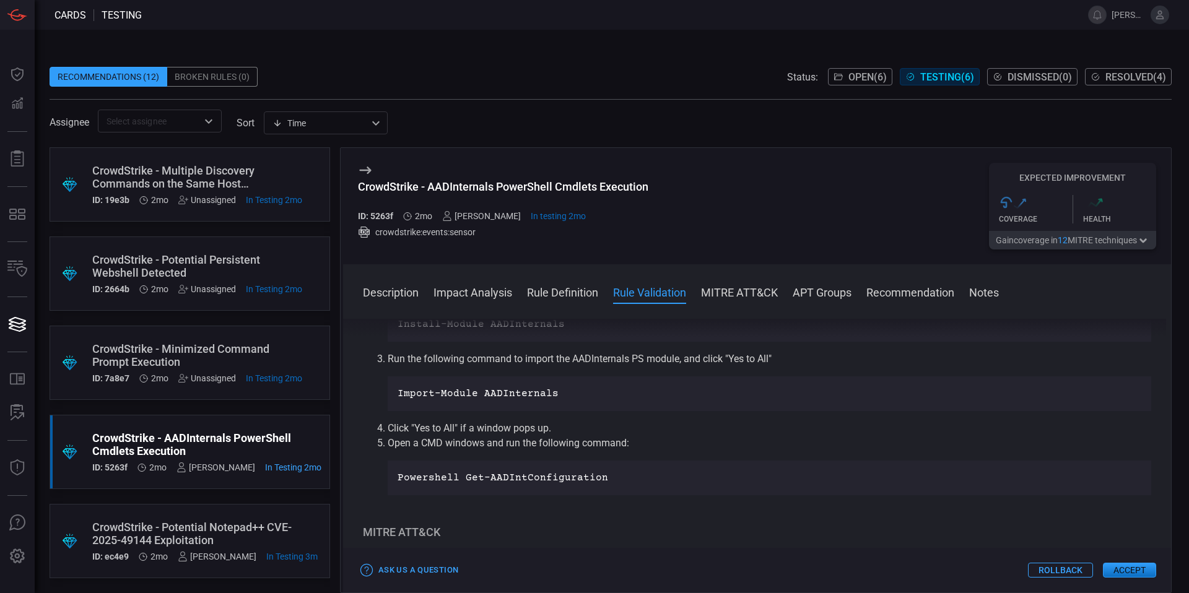
scroll to position [98, 0]
